Goal: Task Accomplishment & Management: Use online tool/utility

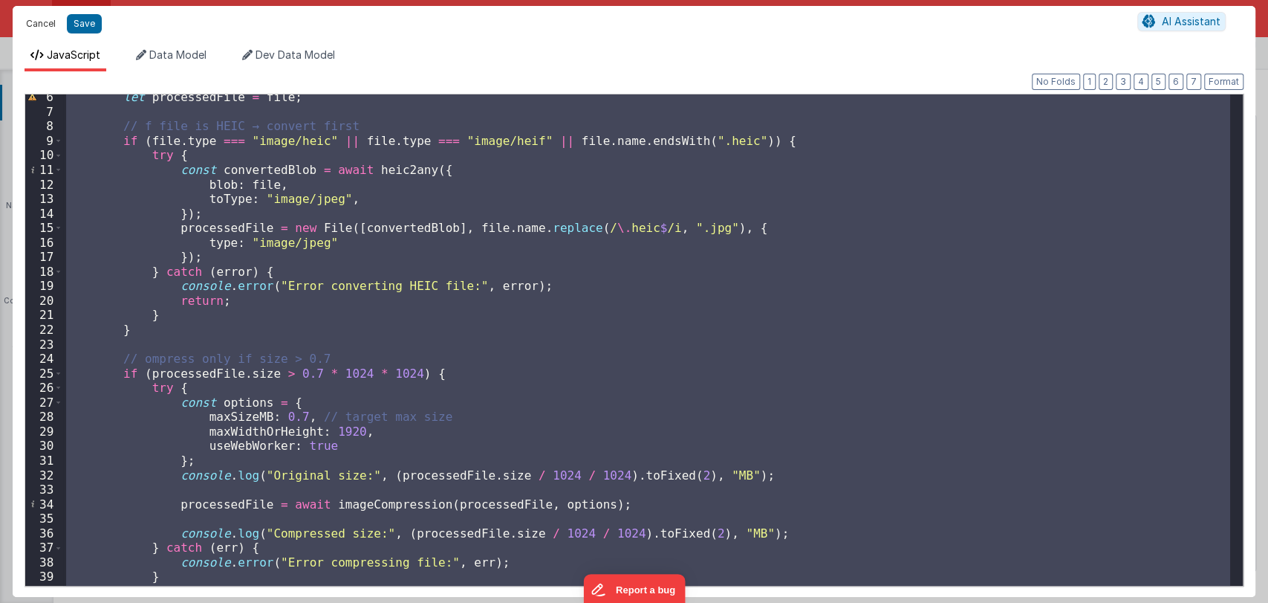
click at [40, 24] on button "Cancel" at bounding box center [41, 23] width 45 height 21
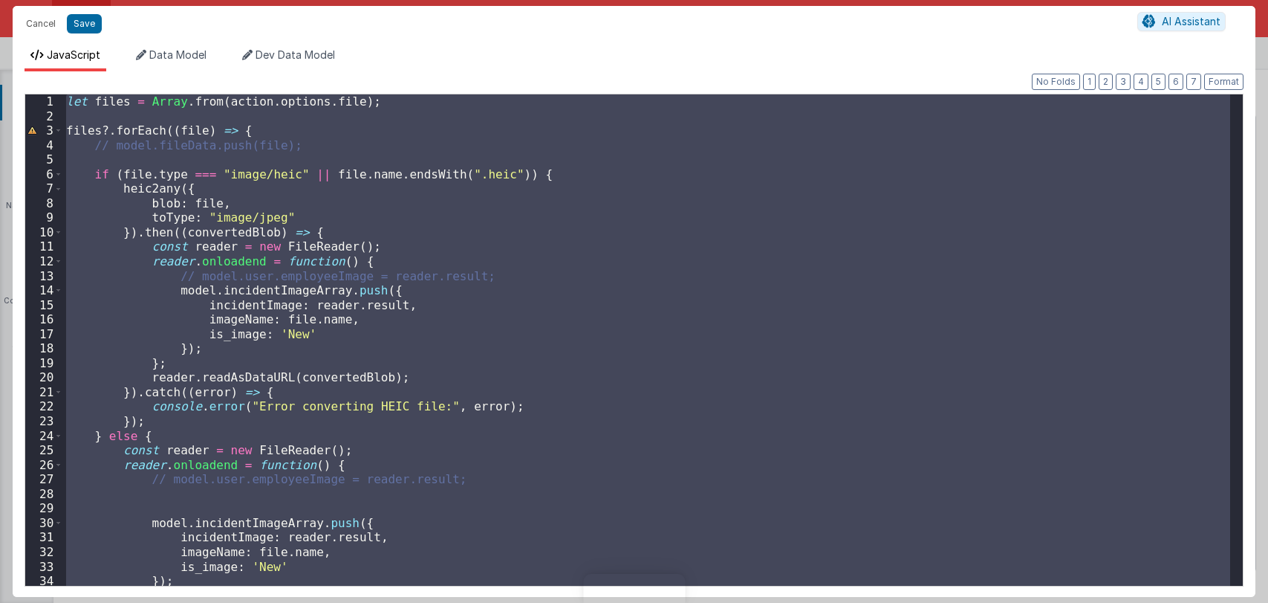
click at [415, 379] on div "let files = Array . from ( action . options . file ) ; files ?. forEach (( file…" at bounding box center [646, 339] width 1167 height 491
click at [539, 354] on div "let files = Array . from ( action . options . file ) ; files ?. forEach (( file…" at bounding box center [646, 339] width 1167 height 491
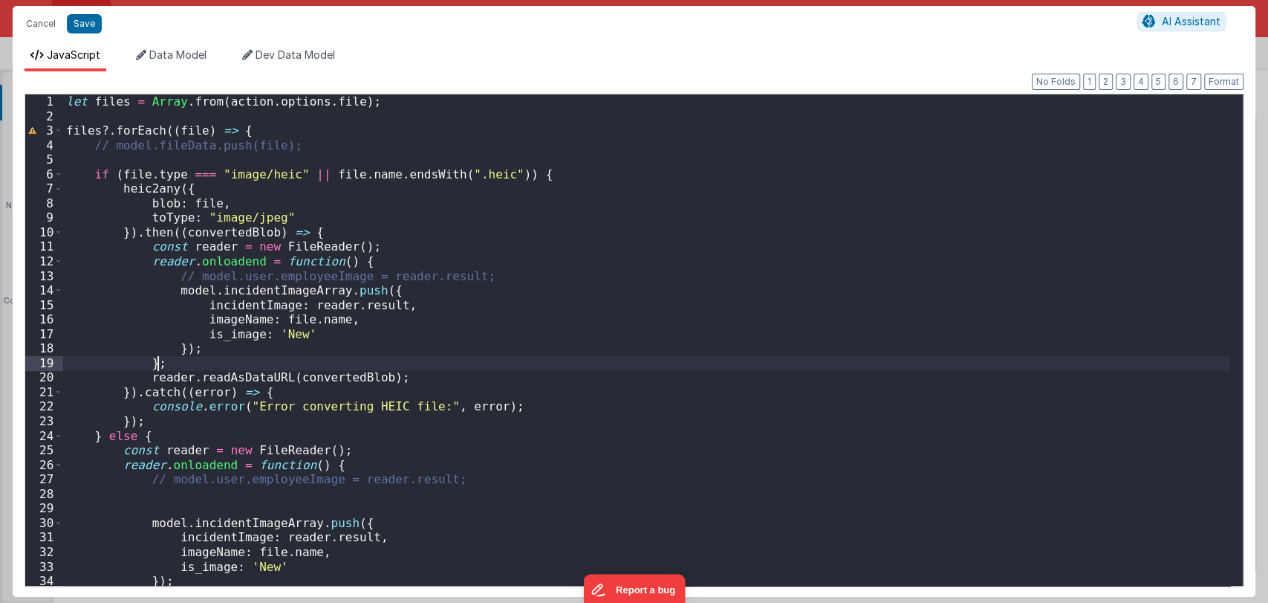
click at [458, 362] on div "let files = Array . from ( action . options . file ) ; files ?. forEach (( file…" at bounding box center [646, 354] width 1167 height 520
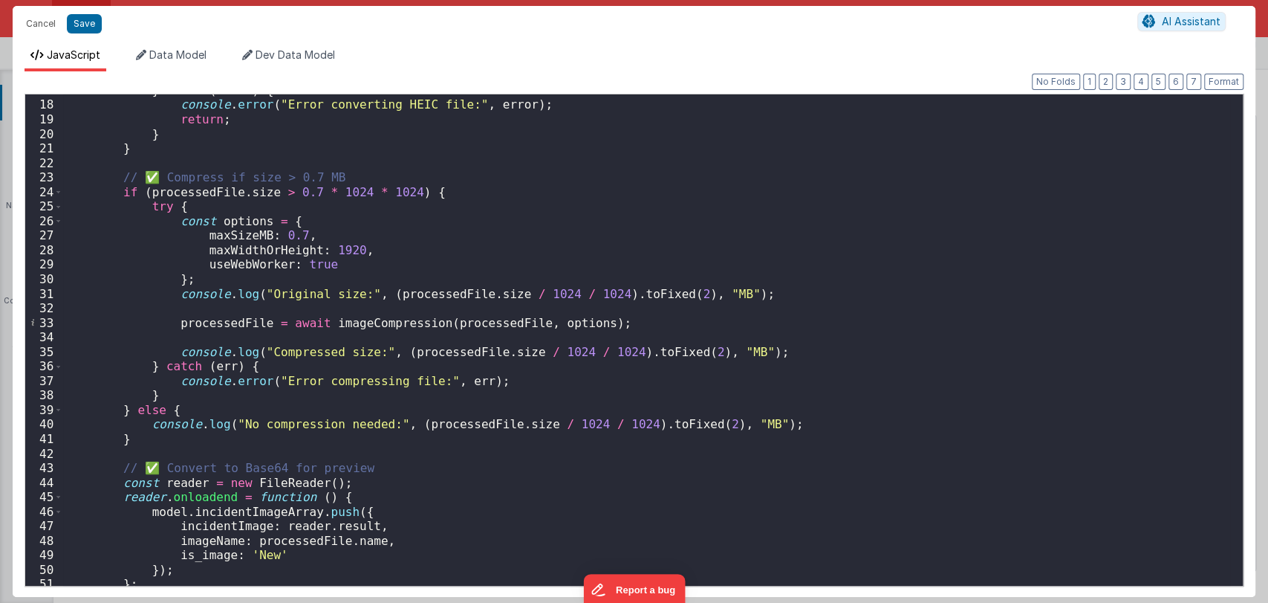
scroll to position [423, 0]
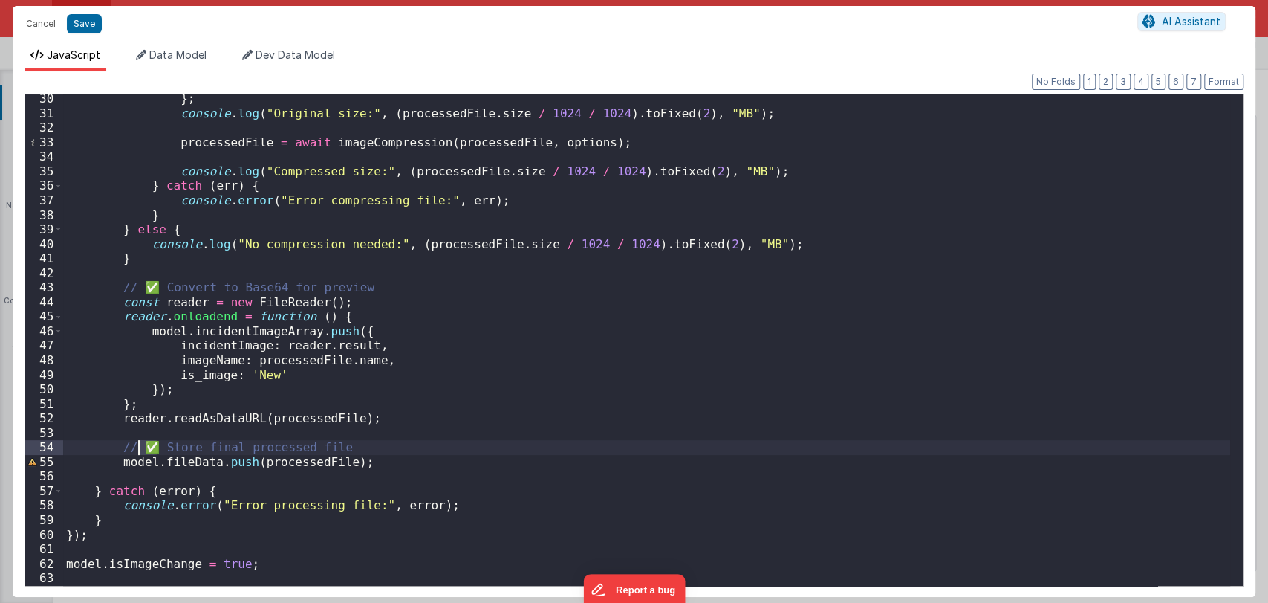
drag, startPoint x: 156, startPoint y: 448, endPoint x: 141, endPoint y: 447, distance: 14.9
click at [141, 447] on div "} ; console . log ( "Original size:" , ( processedFile . size / 1024 / 1024 ) .…" at bounding box center [646, 351] width 1167 height 520
drag, startPoint x: 163, startPoint y: 291, endPoint x: 136, endPoint y: 288, distance: 27.0
click at [136, 288] on div "} ; console . log ( "Original size:" , ( processedFile . size / 1024 / 1024 ) .…" at bounding box center [646, 351] width 1167 height 520
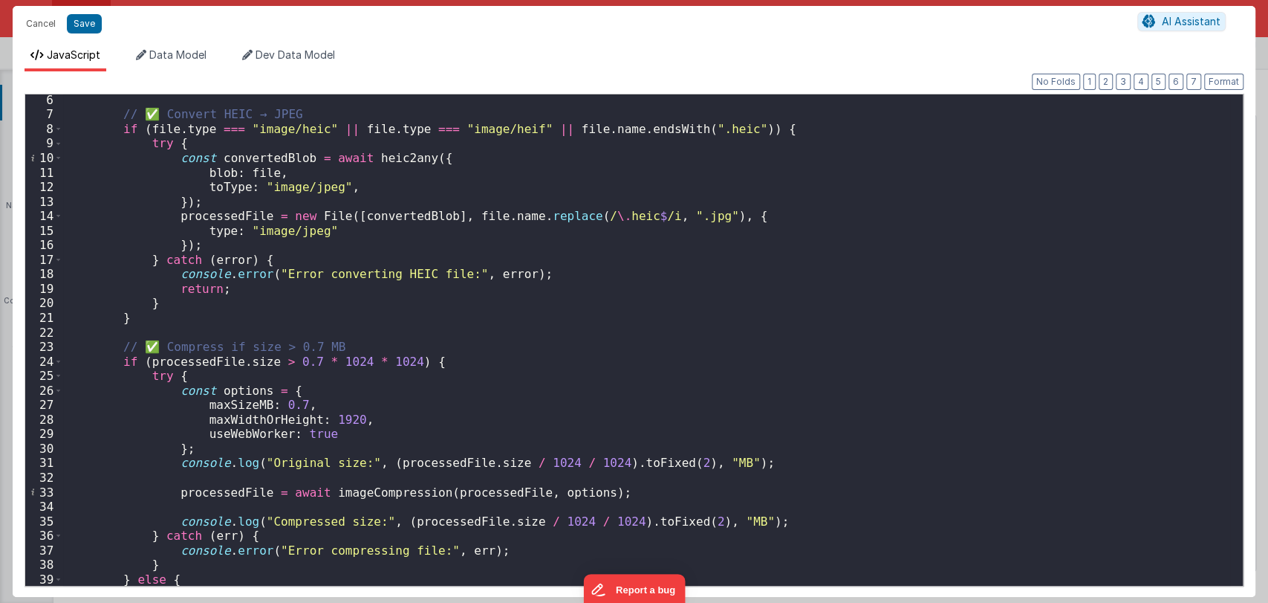
scroll to position [74, 0]
drag, startPoint x: 162, startPoint y: 348, endPoint x: 142, endPoint y: 345, distance: 20.3
click at [142, 345] on div "// ✅ Convert HEIC → JPEG if ( file . type === "image/heic" || file . type === "…" at bounding box center [646, 353] width 1167 height 520
click at [160, 347] on div "// ✅ Convert HEIC → JPEG if ( file . type === "image/heic" || file . type === "…" at bounding box center [646, 339] width 1167 height 491
drag, startPoint x: 157, startPoint y: 349, endPoint x: 131, endPoint y: 347, distance: 26.1
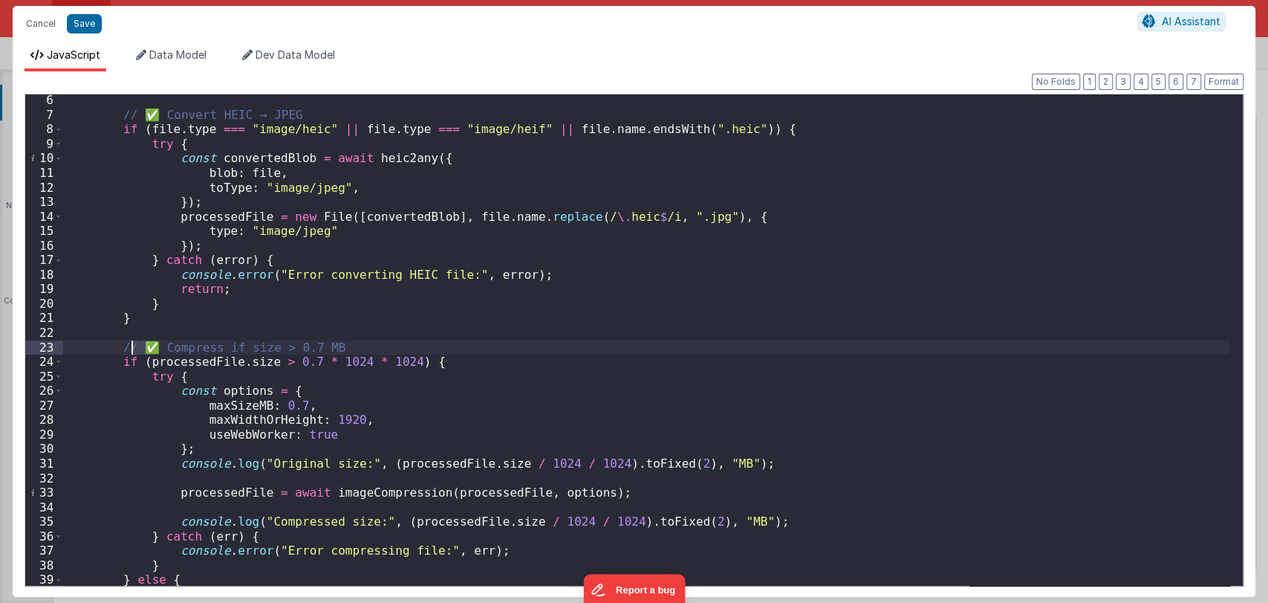
click at [131, 347] on div "// ✅ Convert HEIC → JPEG if ( file . type === "image/heic" || file . type === "…" at bounding box center [646, 353] width 1167 height 520
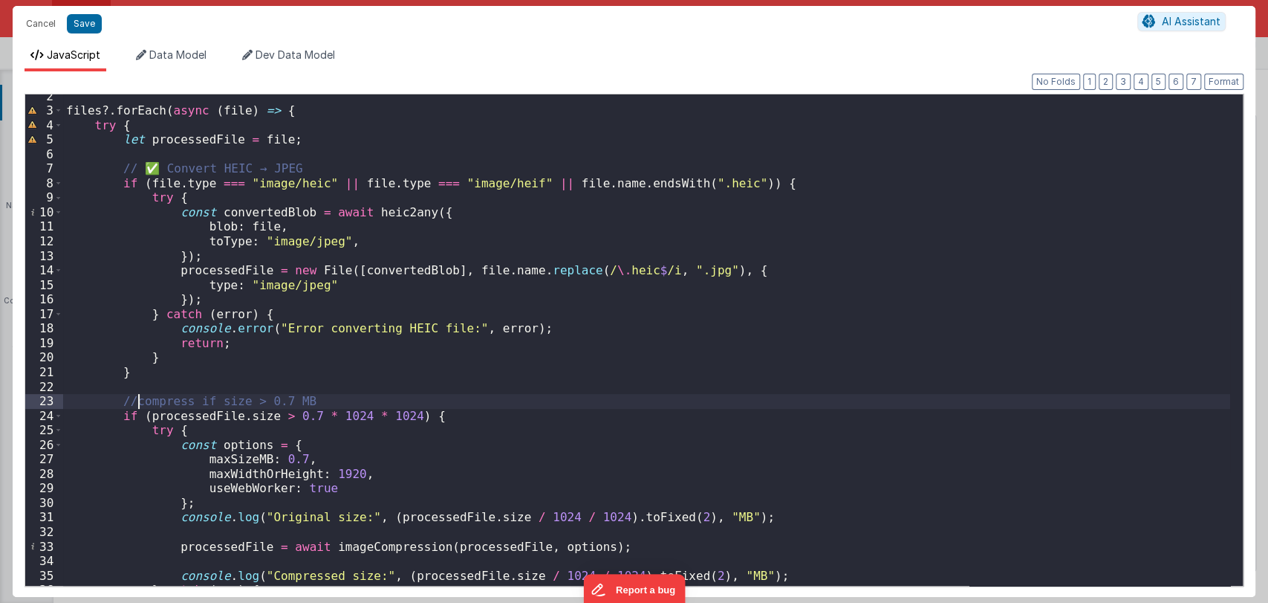
scroll to position [19, 0]
drag, startPoint x: 157, startPoint y: 166, endPoint x: 137, endPoint y: 166, distance: 20.8
click at [137, 166] on div "files ?. forEach ( async ( file ) => { try { let processedFile = file ; // ✅ Co…" at bounding box center [646, 350] width 1167 height 520
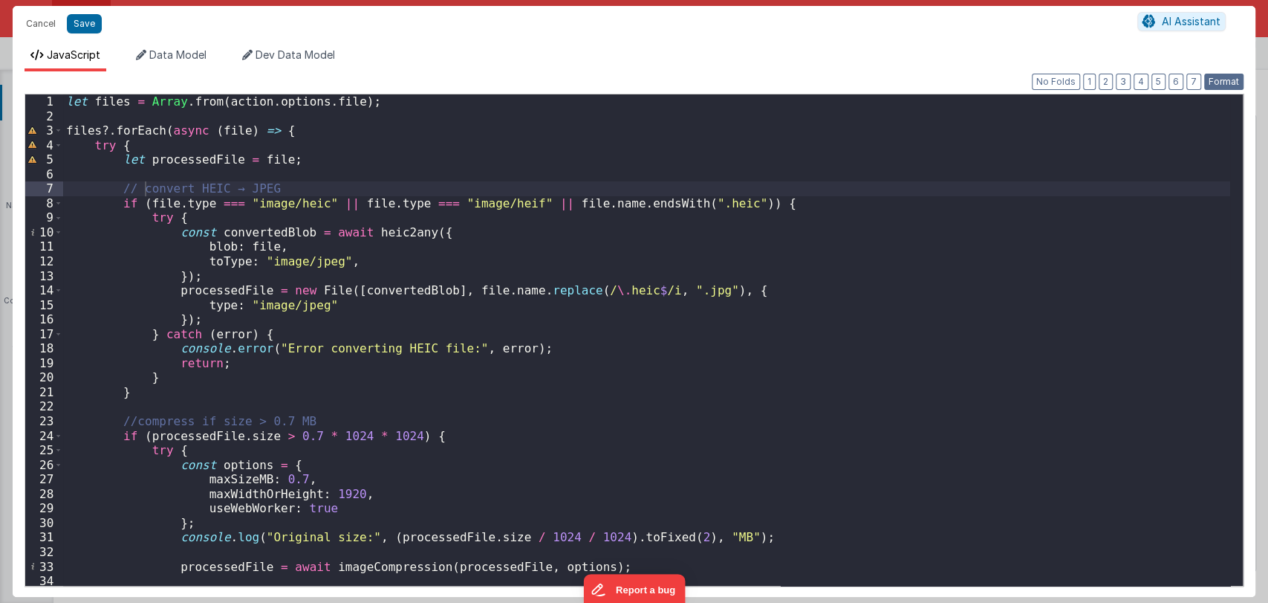
click at [1215, 85] on button "Format" at bounding box center [1223, 82] width 39 height 16
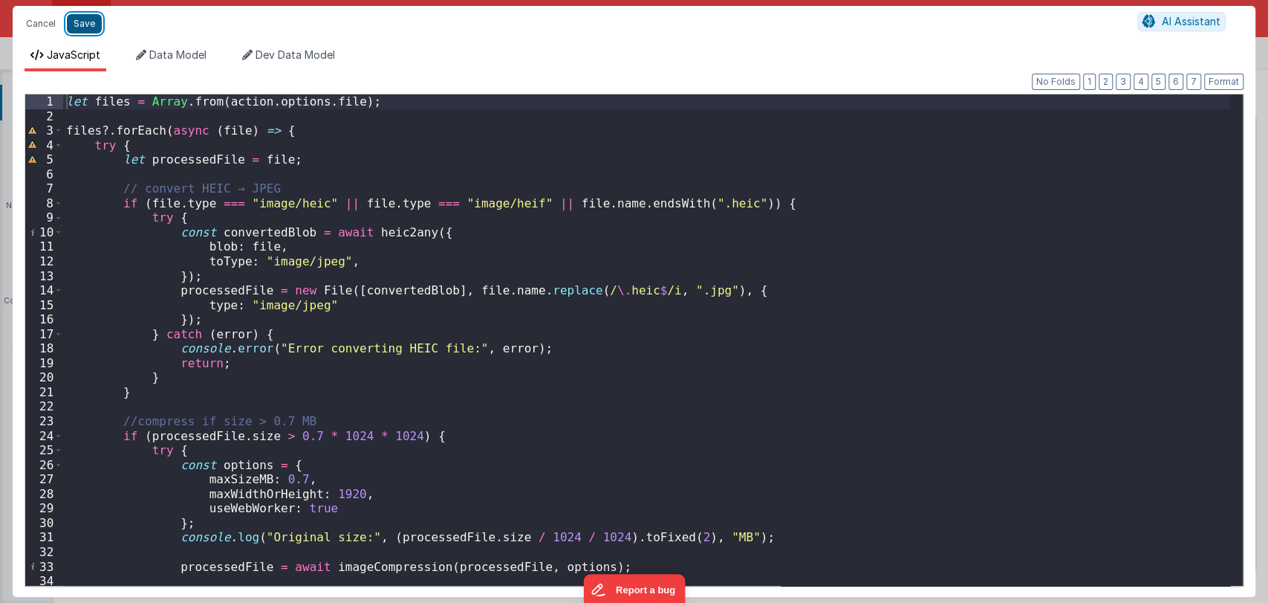
click at [88, 26] on button "Save" at bounding box center [84, 23] width 35 height 19
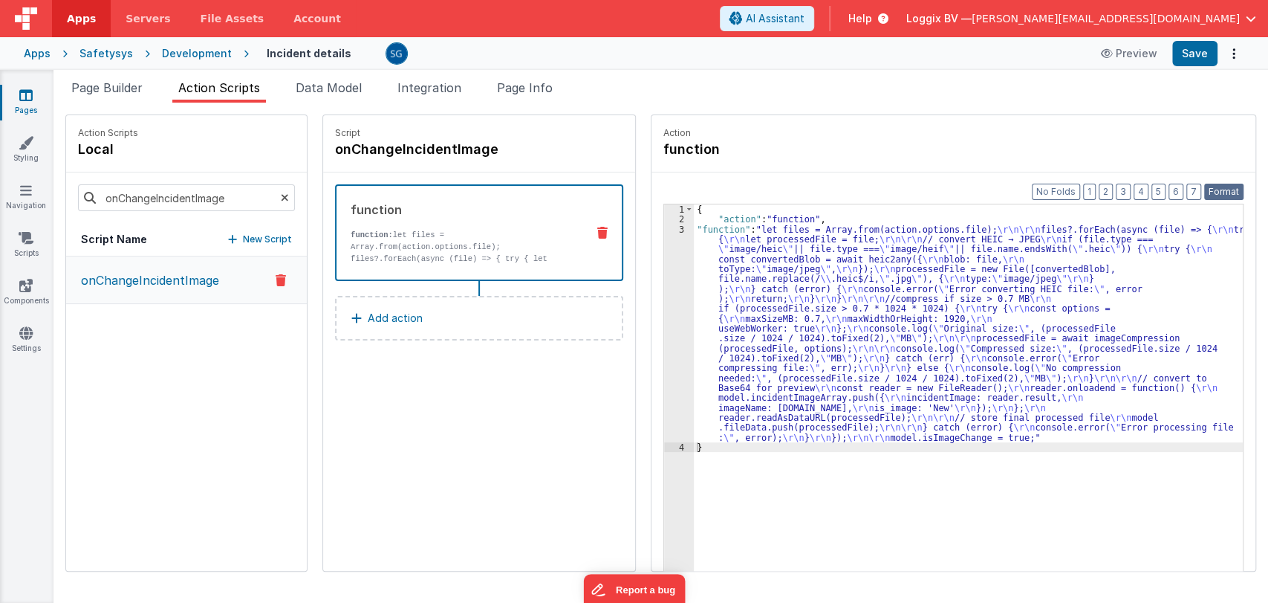
click at [1234, 194] on button "Format" at bounding box center [1223, 191] width 39 height 16
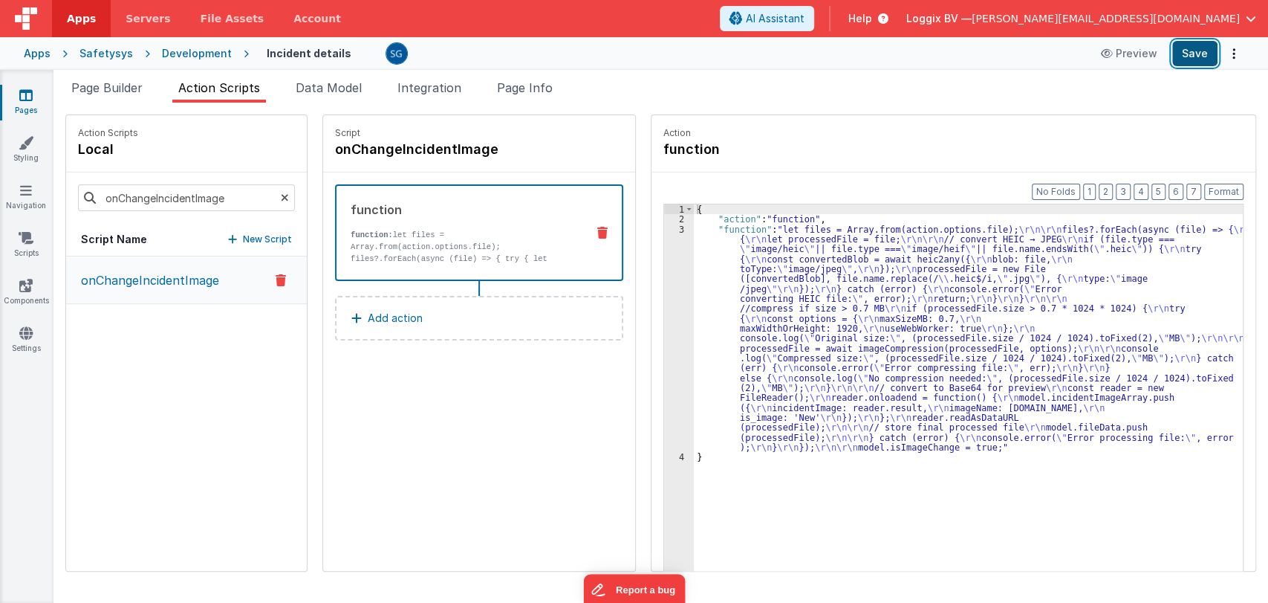
click at [1198, 55] on button "Save" at bounding box center [1194, 53] width 45 height 25
